Goal: Task Accomplishment & Management: Complete application form

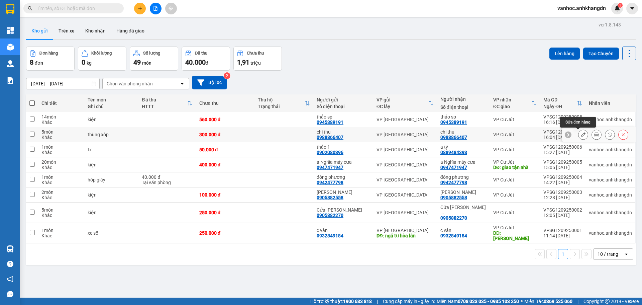
click at [582, 133] on button at bounding box center [582, 135] width 9 height 12
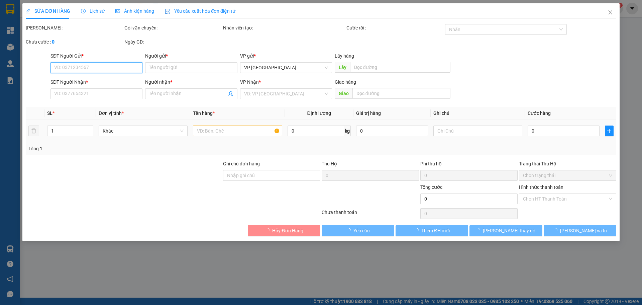
type input "0988866407"
type input "chị thu"
type input "0988866407"
type input "chị thu"
type input "hàng lơ xe nhận ko tem"
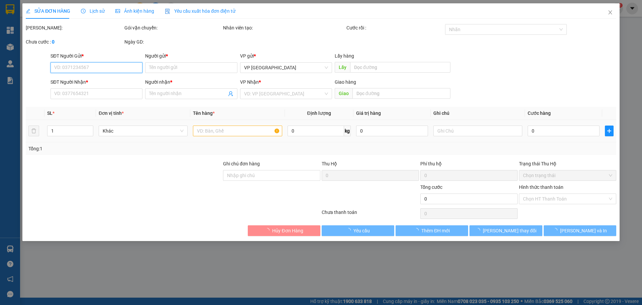
type input "300.000"
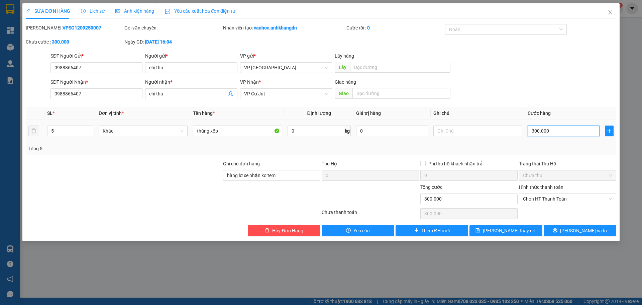
click at [552, 130] on input "300.000" at bounding box center [564, 130] width 72 height 11
type input "3"
type input "35"
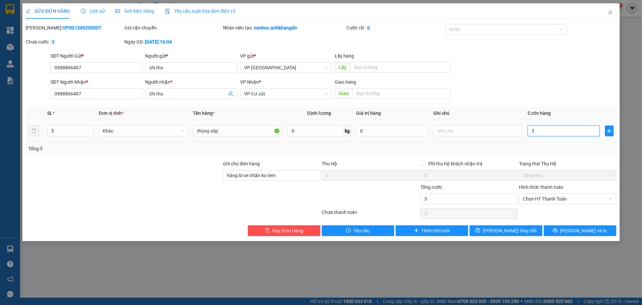
type input "35"
type input "350"
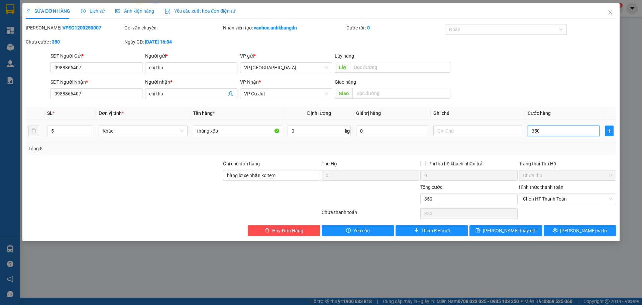
type input "3.500"
type input "35.000"
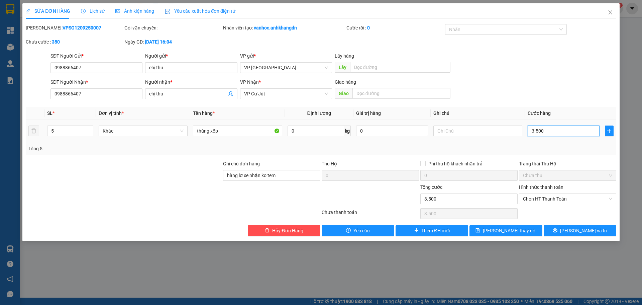
type input "35.000"
type input "350.000"
click at [573, 232] on button "[PERSON_NAME] và In" at bounding box center [580, 230] width 73 height 11
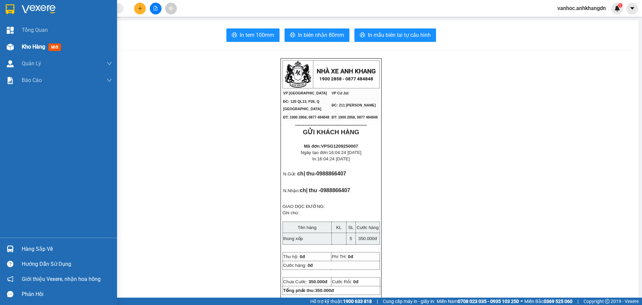
click at [27, 49] on span "Kho hàng" at bounding box center [33, 46] width 23 height 6
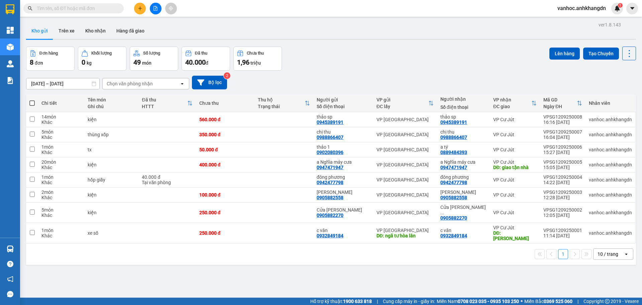
click at [141, 8] on icon "plus" at bounding box center [140, 8] width 5 height 5
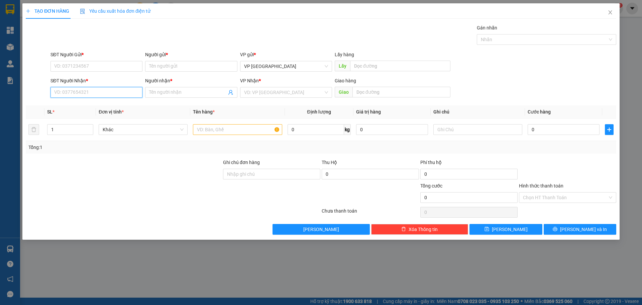
click at [120, 88] on input "SĐT Người Nhận *" at bounding box center [96, 92] width 92 height 11
click at [88, 93] on input "713707" at bounding box center [96, 92] width 92 height 11
click at [54, 93] on input "713707" at bounding box center [96, 92] width 92 height 11
type input "0979713707"
click at [79, 108] on div "0979713707 - chị [PERSON_NAME]" at bounding box center [97, 105] width 84 height 7
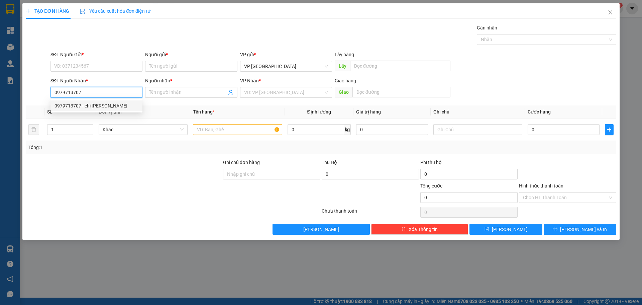
type input "chị [PERSON_NAME]"
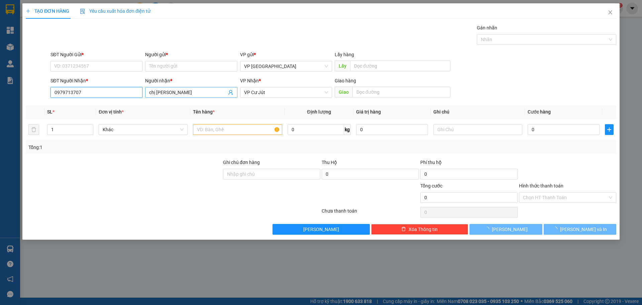
type input "40.000"
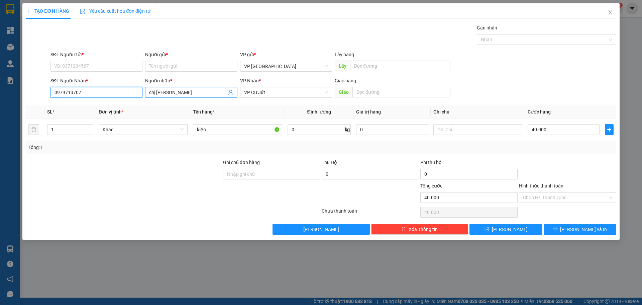
type input "0979713707"
drag, startPoint x: 173, startPoint y: 95, endPoint x: 144, endPoint y: 94, distance: 29.1
click at [144, 94] on div "Người nhận * chị [PERSON_NAME]" at bounding box center [191, 88] width 95 height 23
drag, startPoint x: 79, startPoint y: 93, endPoint x: 46, endPoint y: 90, distance: 32.6
click at [47, 90] on div "SĐT Người Nhận * 0979713707 0979713707 Người nhận * chị [PERSON_NAME] VP Nhận *…" at bounding box center [321, 88] width 592 height 23
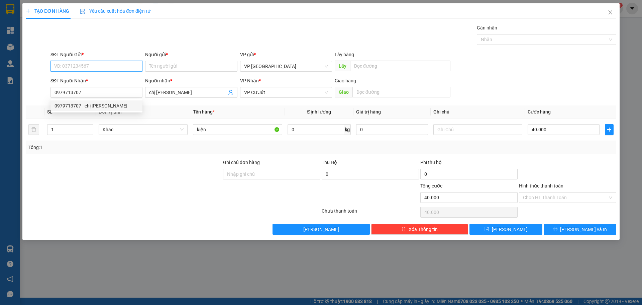
click at [80, 62] on input "SĐT Người Gửi *" at bounding box center [96, 66] width 92 height 11
paste input "0979713707"
type input "0979713707"
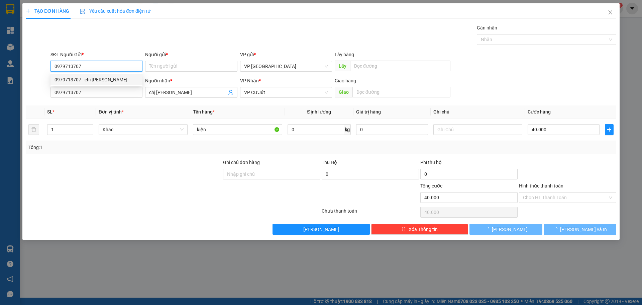
click at [85, 79] on div "0979713707 - chị [PERSON_NAME]" at bounding box center [97, 79] width 84 height 7
type input "chị [PERSON_NAME]"
type input "50.000"
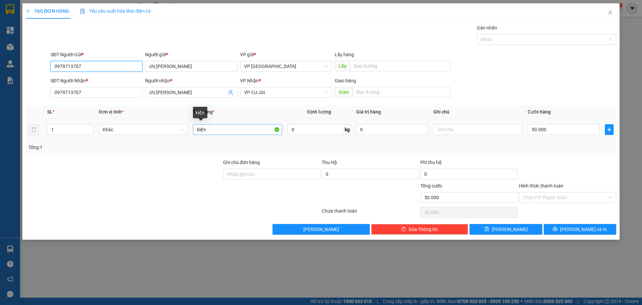
type input "0979713707"
click at [218, 133] on input "kiện" at bounding box center [237, 129] width 89 height 11
type input "k"
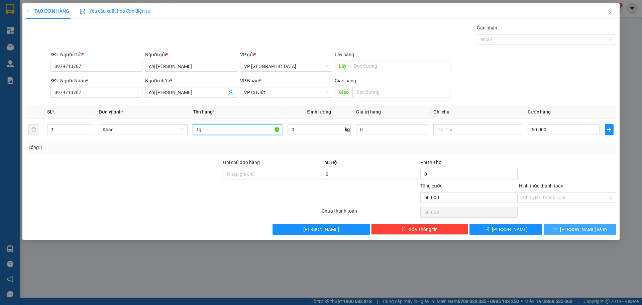
type input "tg"
click at [557, 229] on icon "printer" at bounding box center [555, 228] width 5 height 5
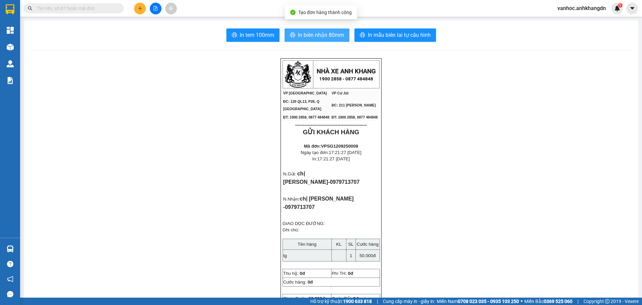
click at [327, 35] on span "In biên nhận 80mm" at bounding box center [321, 35] width 46 height 8
click at [138, 12] on button at bounding box center [140, 9] width 12 height 12
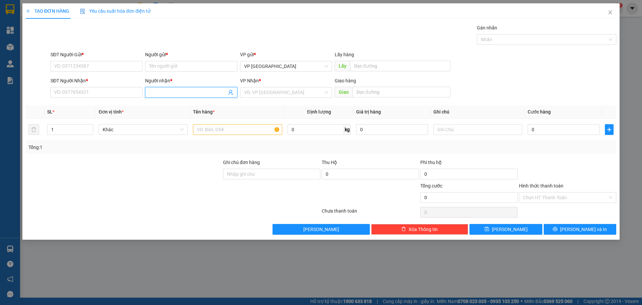
click at [174, 93] on input "Người nhận *" at bounding box center [187, 92] width 77 height 7
paste input "0379393383"
drag, startPoint x: 186, startPoint y: 92, endPoint x: 139, endPoint y: 90, distance: 46.9
click at [137, 92] on div "SĐT Người Nhận * VD: 0377654321 Người nhận * 0379393383 0379393383 VP Nhận * VD…" at bounding box center [333, 88] width 568 height 23
paste input "[PERSON_NAME]"
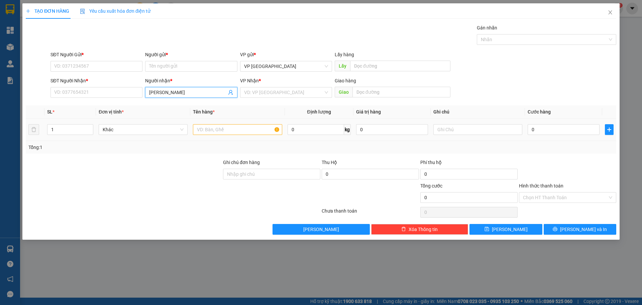
type input "[PERSON_NAME]"
click at [115, 87] on input "SĐT Người Nhận *" at bounding box center [96, 92] width 92 height 11
paste input "0379393383"
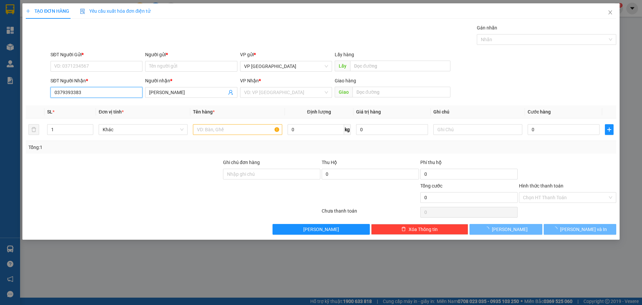
drag, startPoint x: 75, startPoint y: 93, endPoint x: 31, endPoint y: 90, distance: 43.9
click at [26, 94] on div "SĐT Người Nhận * 0379393383 0379393383 Người nhận * [PERSON_NAME] VP Nhận * VD:…" at bounding box center [321, 88] width 592 height 23
type input "0379393383"
click at [81, 70] on input "SĐT Người Gửi *" at bounding box center [96, 66] width 92 height 11
paste input "0379393383"
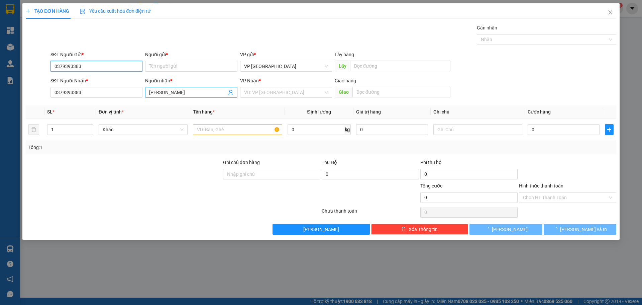
type input "0379393383"
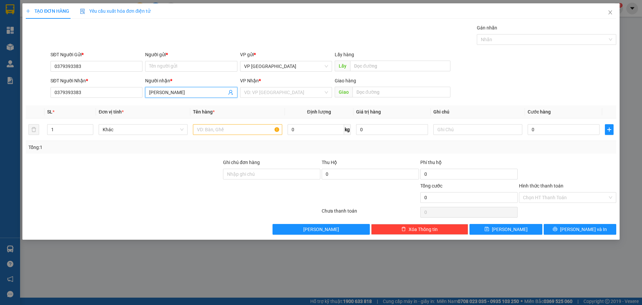
drag, startPoint x: 210, startPoint y: 93, endPoint x: 136, endPoint y: 95, distance: 74.3
click at [134, 98] on div "SĐT Người Nhận * 0379393383 Người nhận * [PERSON_NAME] VP Nhận * VD: VP Sài Gòn…" at bounding box center [333, 88] width 568 height 23
click at [178, 64] on input "Người gửi *" at bounding box center [191, 66] width 92 height 11
paste input "[PERSON_NAME]"
type input "[PERSON_NAME]"
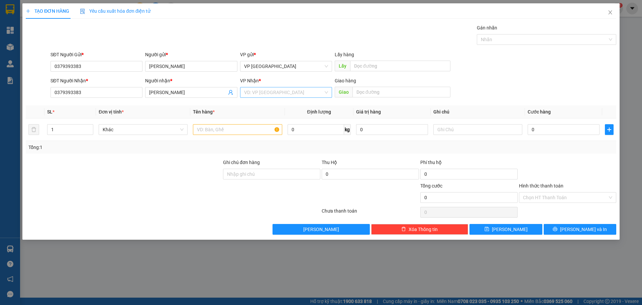
click at [282, 90] on input "search" at bounding box center [283, 92] width 79 height 10
click at [270, 125] on div "VP Cư Jút" at bounding box center [286, 126] width 84 height 7
click at [217, 129] on input "text" at bounding box center [237, 129] width 89 height 11
paste input "ệ"
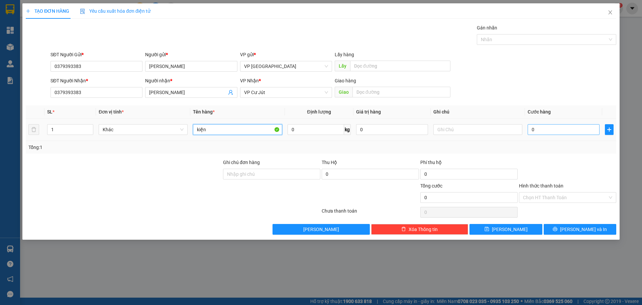
type input "kiện"
click at [553, 125] on input "0" at bounding box center [564, 129] width 72 height 11
type input "6"
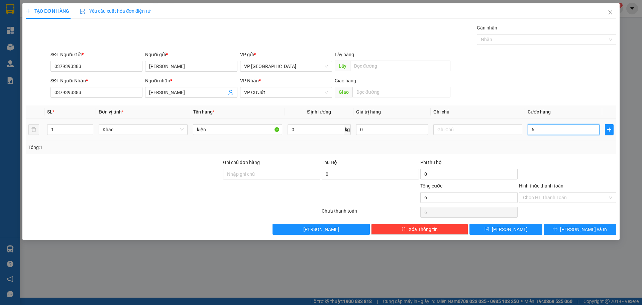
type input "60"
type input "600"
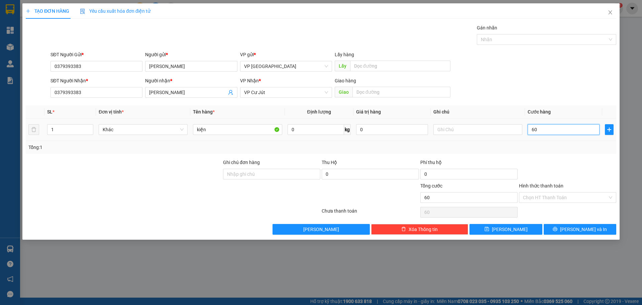
type input "600"
type input "6.000"
type input "60.000"
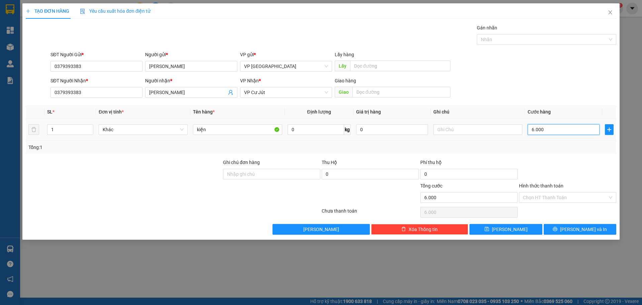
type input "60.000"
click at [456, 129] on input "text" at bounding box center [477, 129] width 89 height 11
paste input "à"
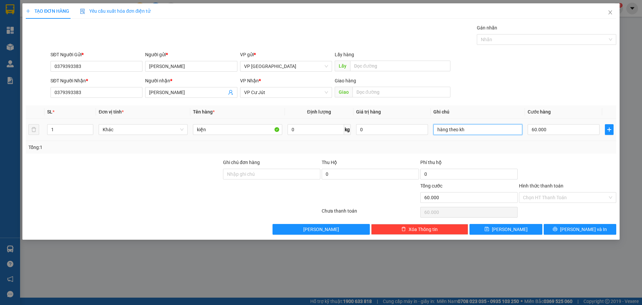
paste input "á"
paste input "ụ"
type input "hàng theo khách phụ thu 60k"
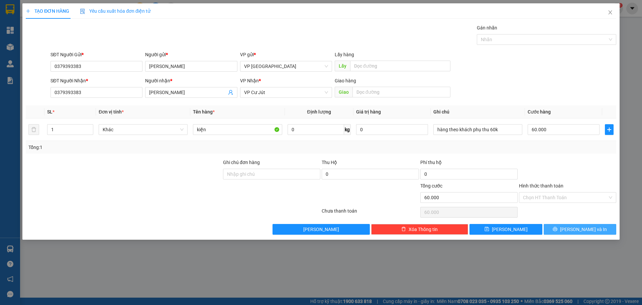
click at [571, 233] on button "[PERSON_NAME] và In" at bounding box center [580, 229] width 73 height 11
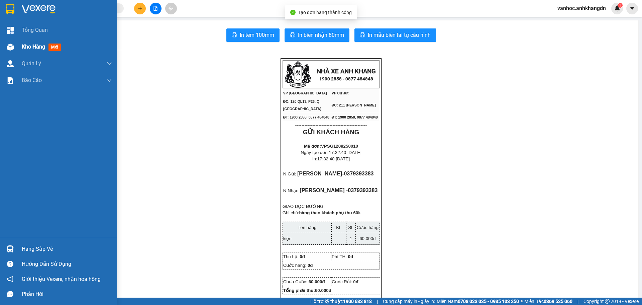
click at [26, 46] on span "Kho hàng" at bounding box center [33, 46] width 23 height 6
